Goal: Share content: Share content

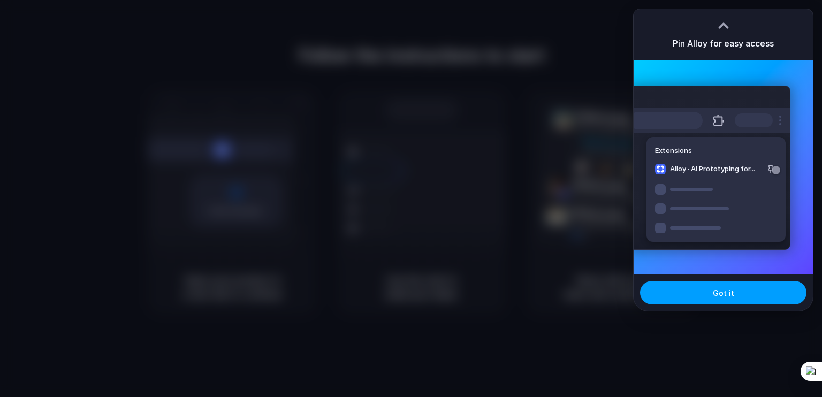
click at [741, 291] on button "Got it" at bounding box center [723, 293] width 166 height 24
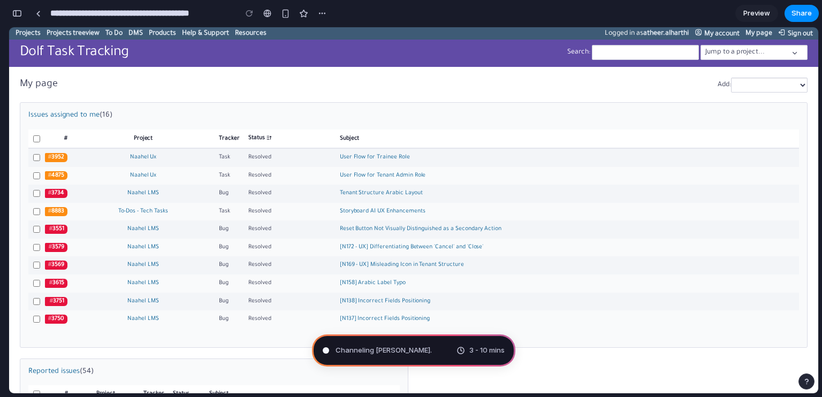
click at [385, 353] on span "Channeling Steve Jobs ." at bounding box center [384, 350] width 96 height 11
click at [385, 353] on span "Channeling Steve Jobs .." at bounding box center [385, 350] width 98 height 11
drag, startPoint x: 829, startPoint y: 287, endPoint x: 815, endPoint y: 261, distance: 29.7
click at [821, 313] on div "**********" at bounding box center [416, 198] width 814 height 397
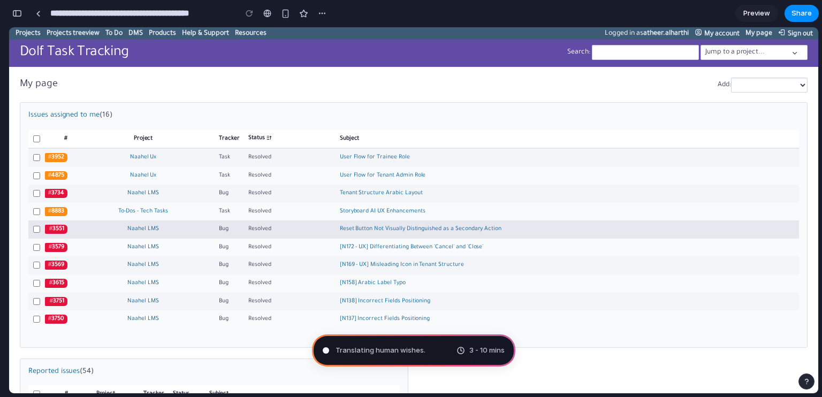
type input "**********"
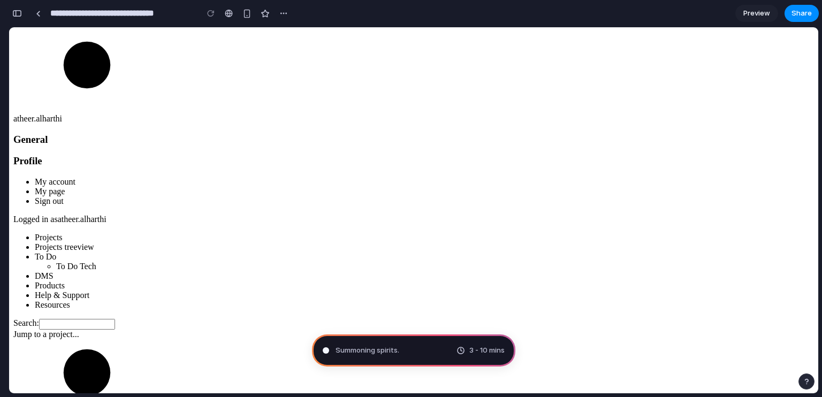
scroll to position [411, 0]
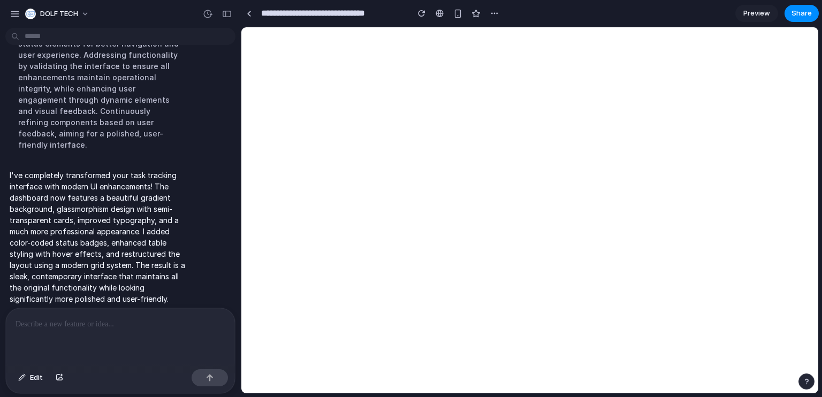
scroll to position [0, 0]
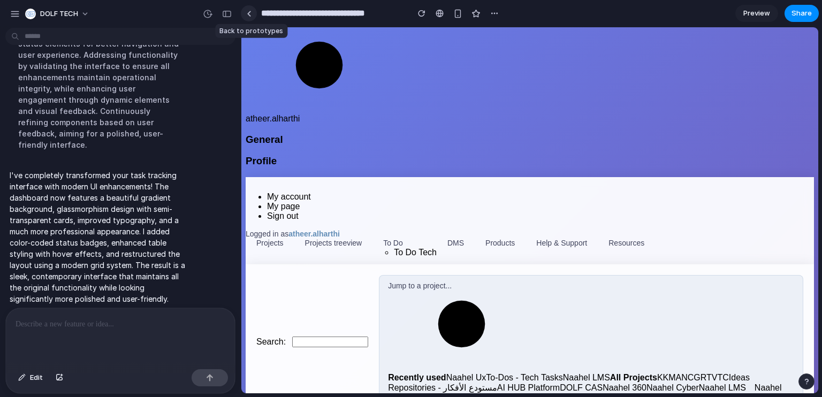
click at [252, 14] on link at bounding box center [249, 13] width 16 height 16
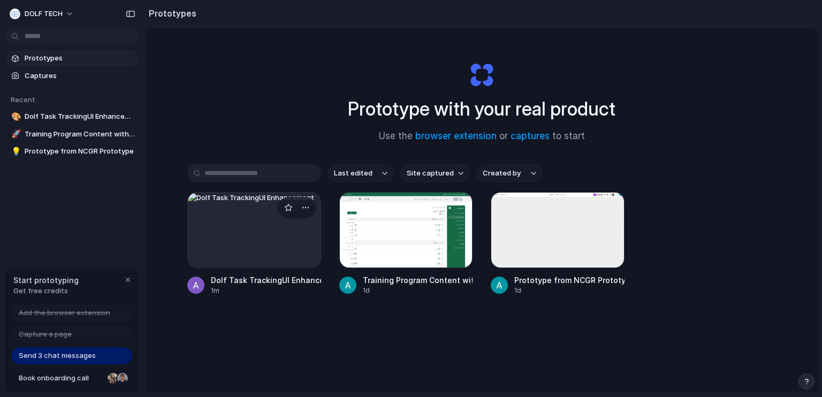
click at [272, 239] on div at bounding box center [254, 230] width 134 height 76
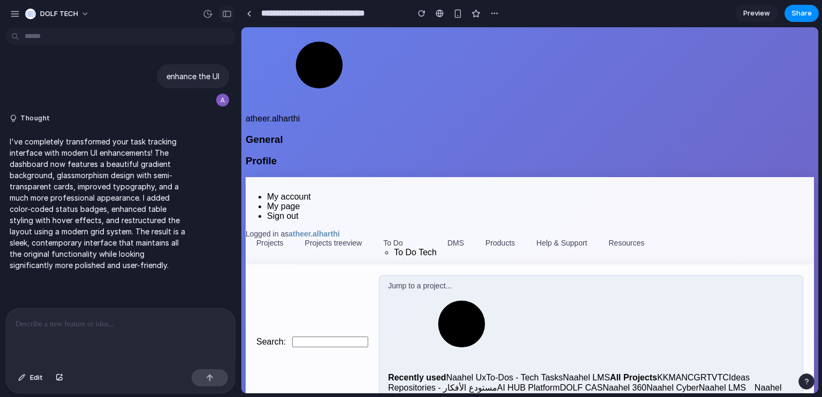
click at [223, 13] on div "button" at bounding box center [227, 13] width 10 height 7
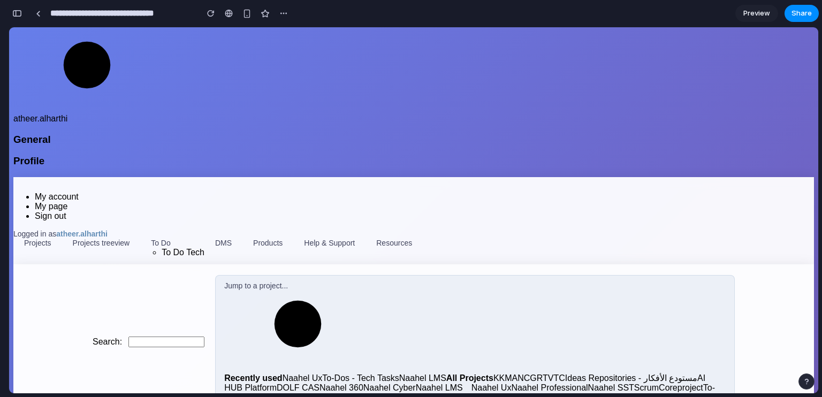
click at [805, 4] on section "**********" at bounding box center [414, 13] width 810 height 27
click at [793, 17] on span "Share" at bounding box center [802, 13] width 20 height 11
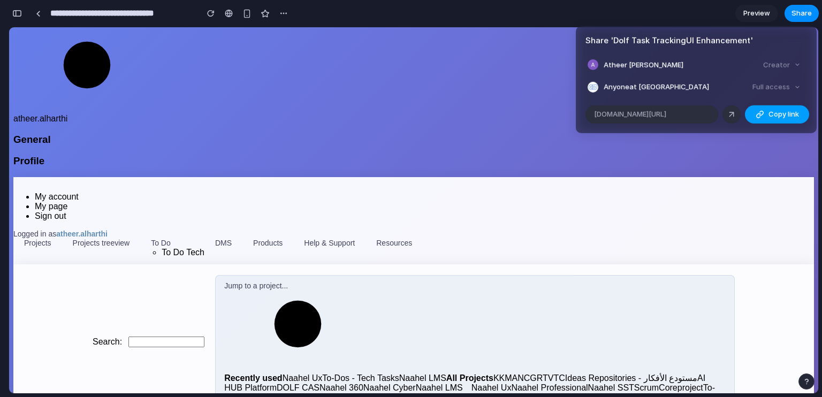
click at [767, 115] on button "Copy link" at bounding box center [777, 114] width 64 height 18
click at [772, 88] on div "Full access" at bounding box center [776, 87] width 57 height 15
click at [696, 177] on div "Share ' Dolf Task TrackingUI Enhancement ' Atheer Mohammed Alharthi Creator Any…" at bounding box center [411, 198] width 822 height 397
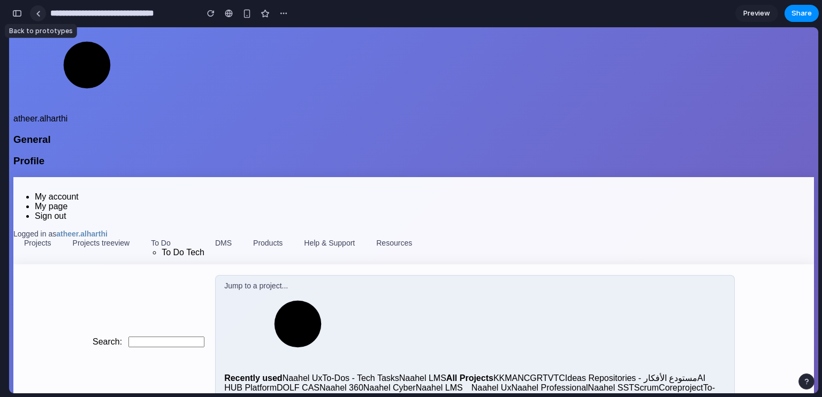
click at [37, 19] on link at bounding box center [38, 13] width 16 height 16
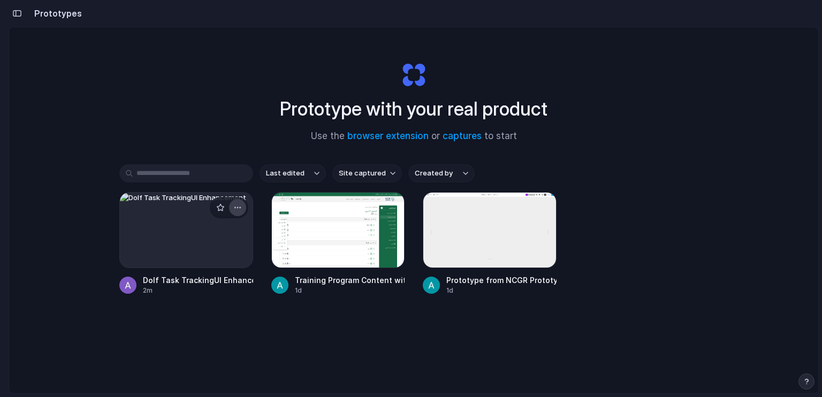
click at [235, 207] on div "button" at bounding box center [237, 207] width 9 height 9
click at [203, 286] on span "Delete" at bounding box center [195, 282] width 22 height 11
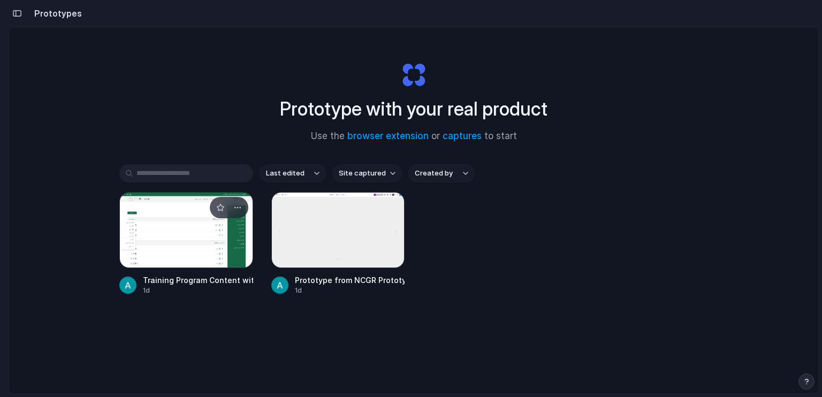
click at [131, 287] on div at bounding box center [127, 285] width 17 height 17
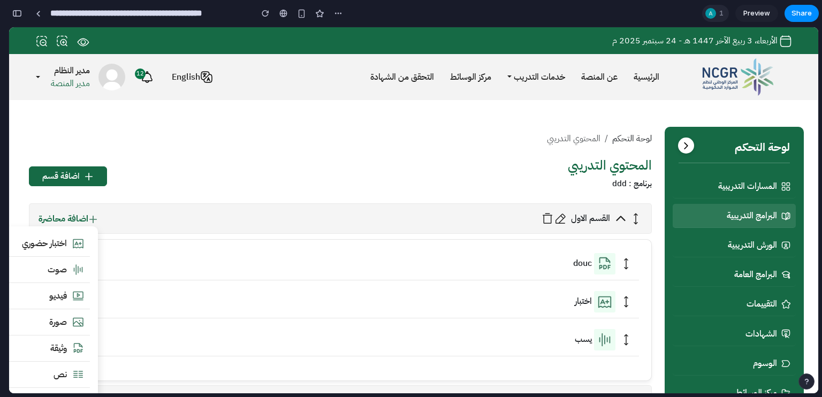
click at [715, 12] on div at bounding box center [711, 13] width 11 height 11
click at [715, 12] on div "Seen by Amnah Alabdulal" at bounding box center [411, 198] width 822 height 397
click at [715, 12] on div at bounding box center [711, 13] width 11 height 11
